Goal: Task Accomplishment & Management: Use online tool/utility

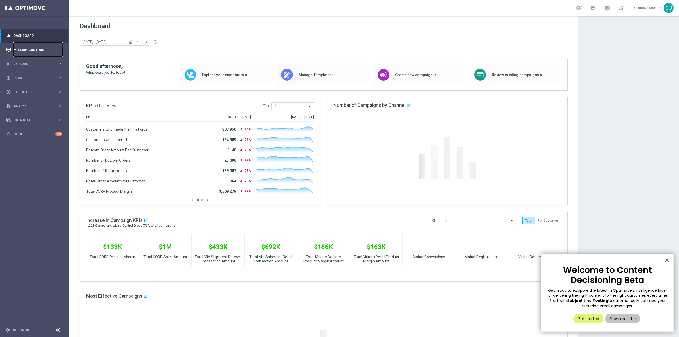
click at [42, 50] on link "Mission Control" at bounding box center [38, 50] width 49 height 14
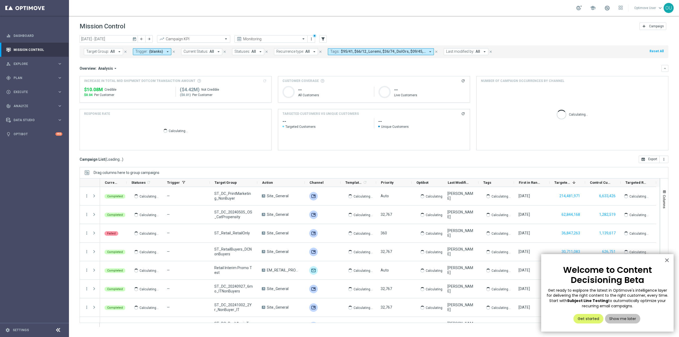
click at [207, 40] on input "text" at bounding box center [188, 39] width 57 height 5
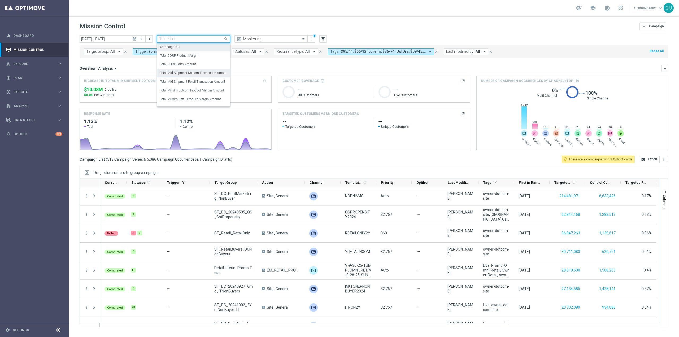
click at [205, 75] on label "Total Mid Shipment Dotcom Transaction Amount" at bounding box center [194, 73] width 68 height 5
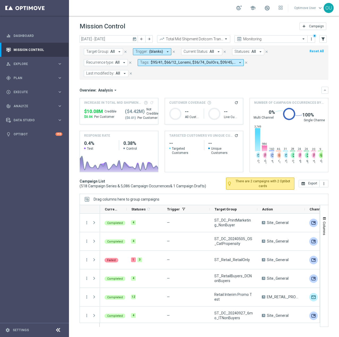
click at [218, 42] on div "Total Mid Shipment Dotcom Transaction Amount" at bounding box center [193, 38] width 73 height 7
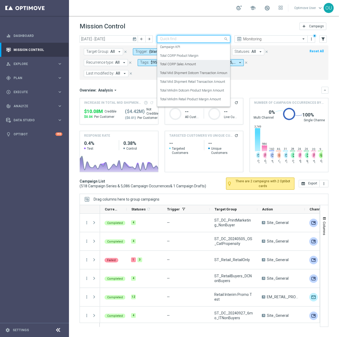
click at [206, 63] on div "Total CORP Sales Amount" at bounding box center [193, 64] width 67 height 9
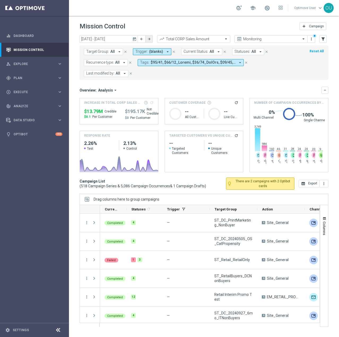
click at [148, 38] on icon "arrow_forward" at bounding box center [149, 39] width 4 height 4
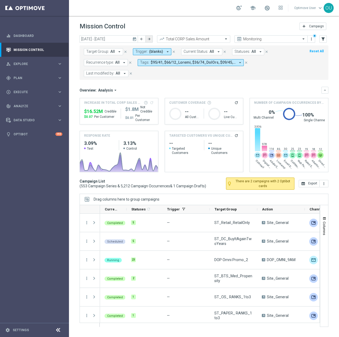
click at [150, 40] on icon "arrow_forward" at bounding box center [149, 39] width 4 height 4
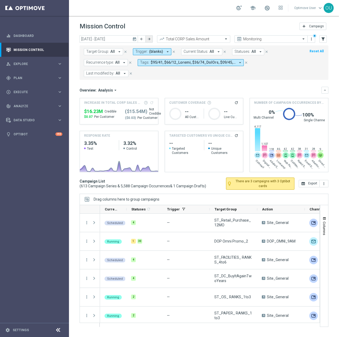
click at [149, 40] on icon "arrow_forward" at bounding box center [149, 39] width 4 height 4
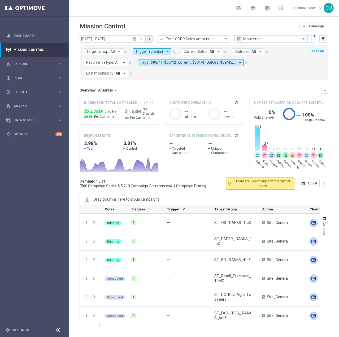
click at [151, 41] on button "arrow_forward" at bounding box center [148, 38] width 7 height 7
type input "[DATE] - [DATE]"
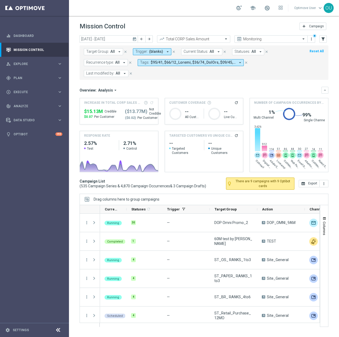
click at [238, 61] on icon "arrow_drop_down" at bounding box center [240, 62] width 5 height 5
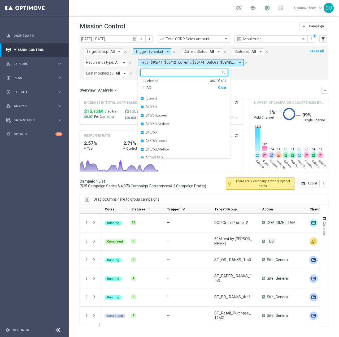
click at [0, 0] on div "Clear" at bounding box center [0, 0] width 0 height 0
click at [170, 70] on div at bounding box center [181, 72] width 80 height 7
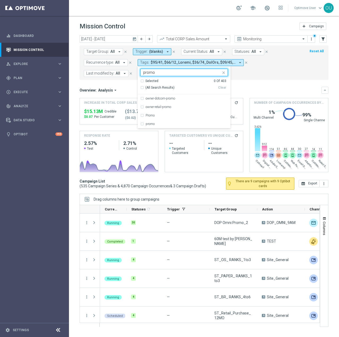
click at [148, 87] on span "(All Search Results)" at bounding box center [159, 87] width 29 height 5
type input "promo"
click at [161, 53] on span "(blanks)" at bounding box center [156, 51] width 14 height 5
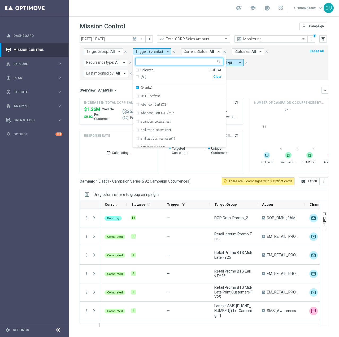
click at [0, 0] on div "Clear" at bounding box center [0, 0] width 0 height 0
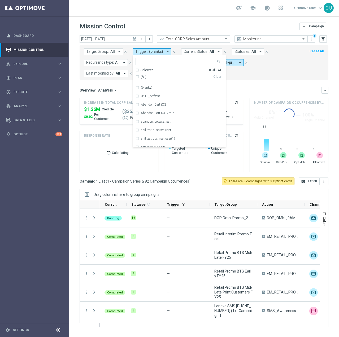
click at [249, 72] on form "Target Group: All arrow_drop_down close Trigger: (blanks) arrow_drop_down Selec…" at bounding box center [192, 62] width 217 height 29
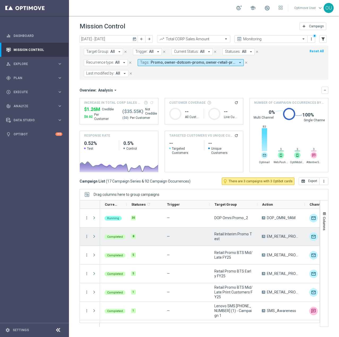
click at [255, 232] on div "Retail Interim Promo Test" at bounding box center [234, 236] width 48 height 18
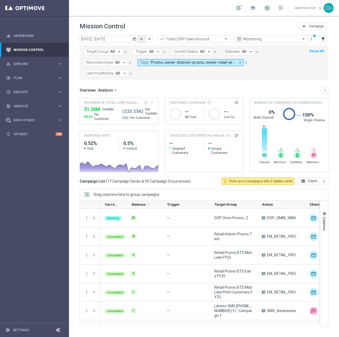
click at [144, 38] on button "arrow_back" at bounding box center [141, 38] width 7 height 7
type input "[DATE] - [DATE]"
